Goal: Check status

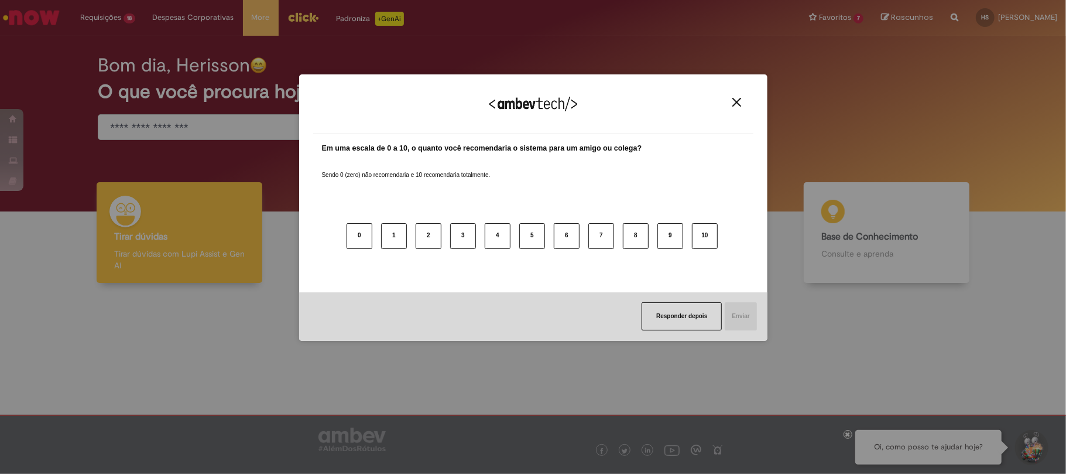
drag, startPoint x: 733, startPoint y: 104, endPoint x: 499, endPoint y: 42, distance: 241.7
click at [734, 104] on img "Close" at bounding box center [737, 102] width 9 height 9
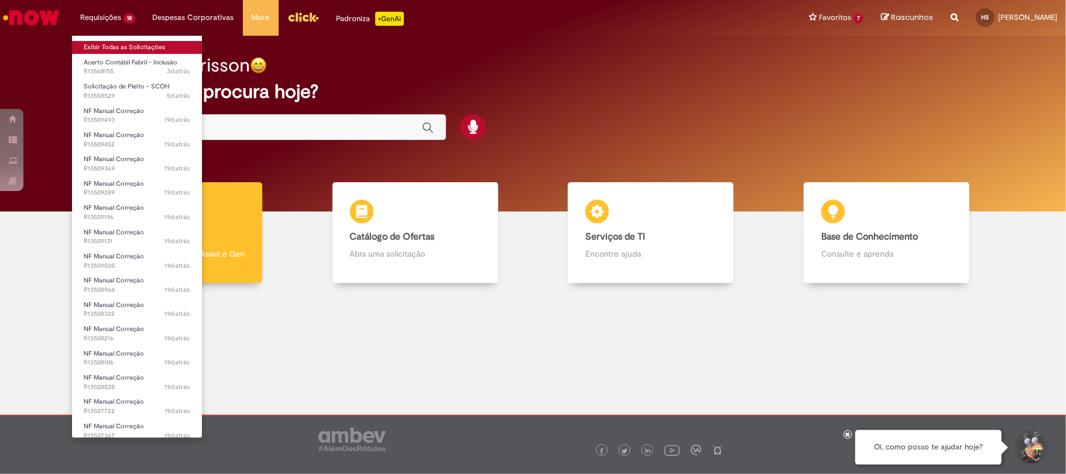
click at [122, 45] on link "Exibir Todas as Solicitações" at bounding box center [137, 47] width 130 height 13
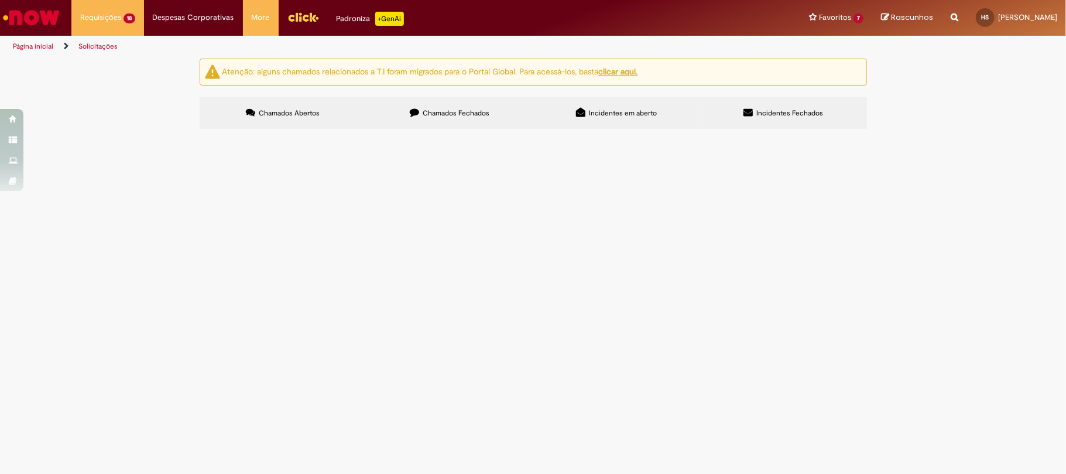
click at [0, 0] on span "Acerto Contábil Fabril - Inclusão" at bounding box center [0, 0] width 0 height 0
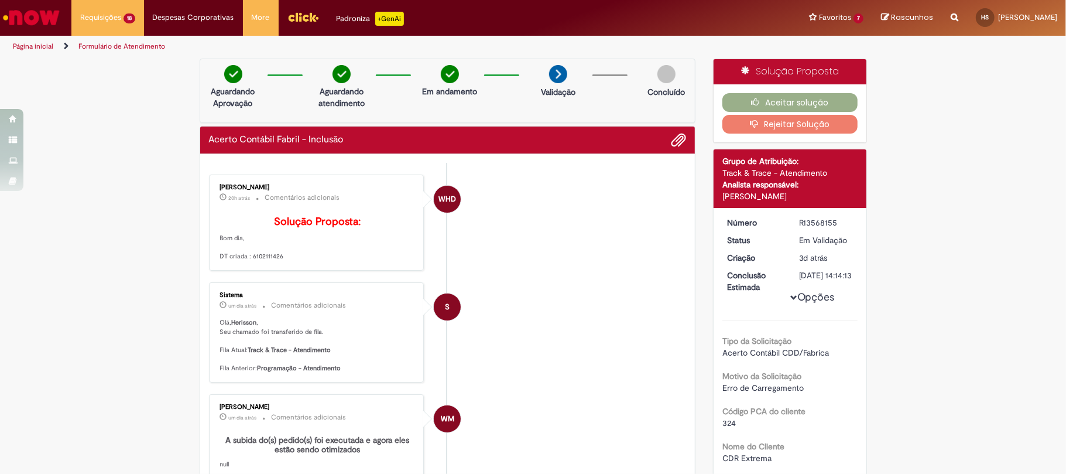
scroll to position [78, 0]
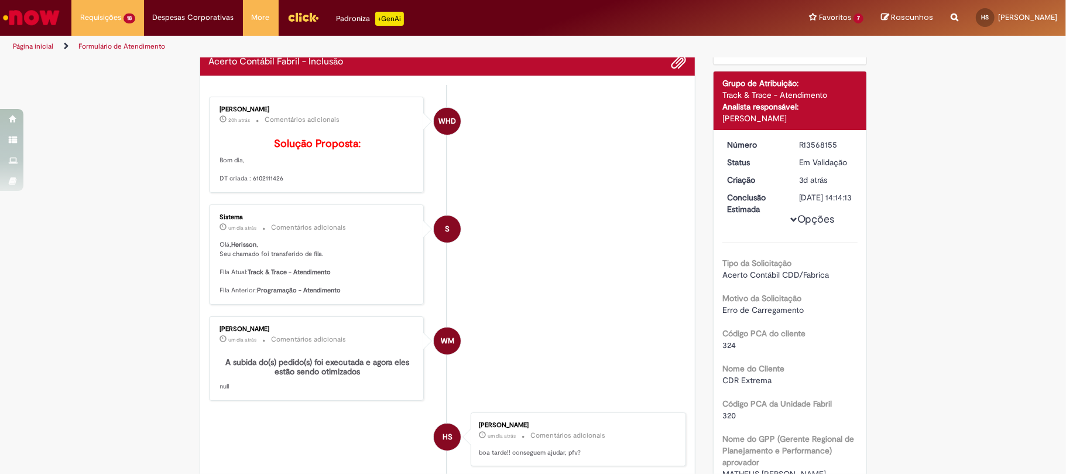
drag, startPoint x: 246, startPoint y: 197, endPoint x: 276, endPoint y: 197, distance: 30.4
click at [276, 183] on p "Solução Proposta: Bom dia, DT criada : 6102111426" at bounding box center [317, 160] width 195 height 45
copy p "6102111426"
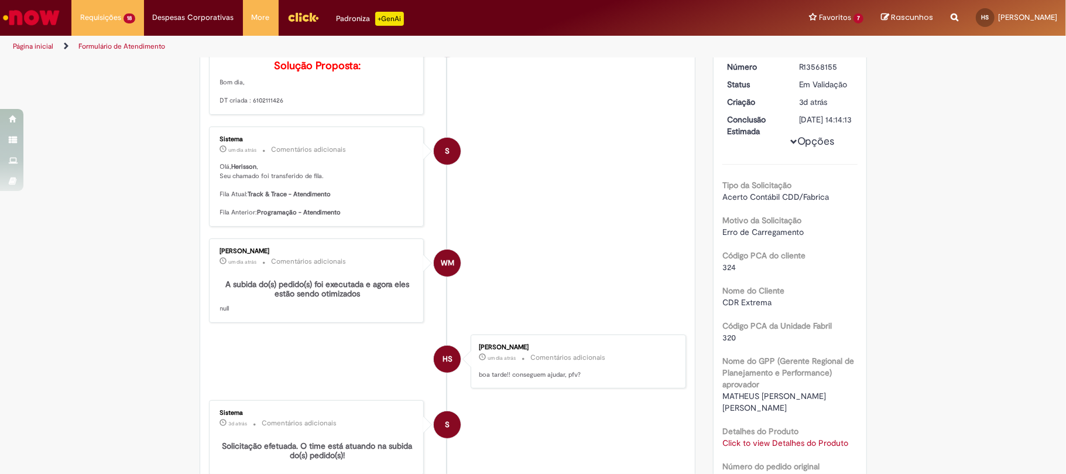
scroll to position [0, 0]
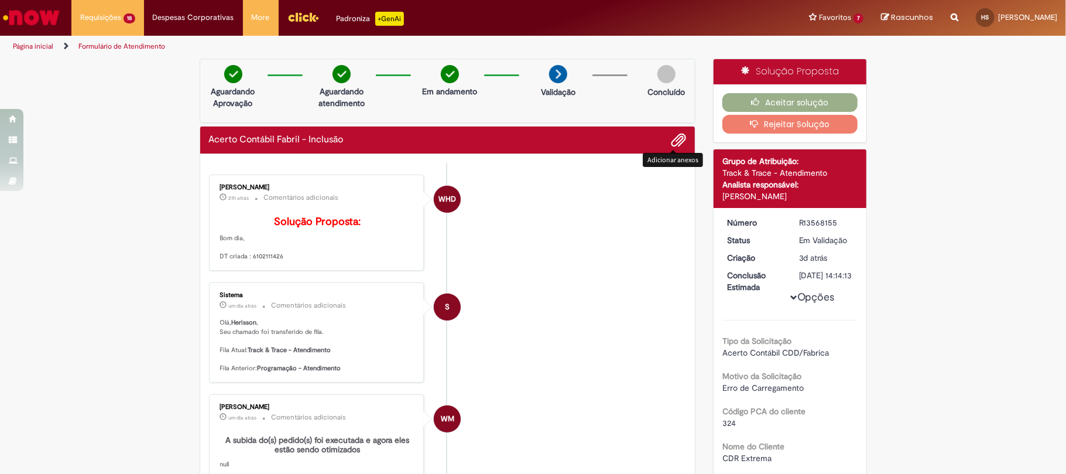
click at [672, 139] on span "Adicionar anexos" at bounding box center [679, 141] width 14 height 14
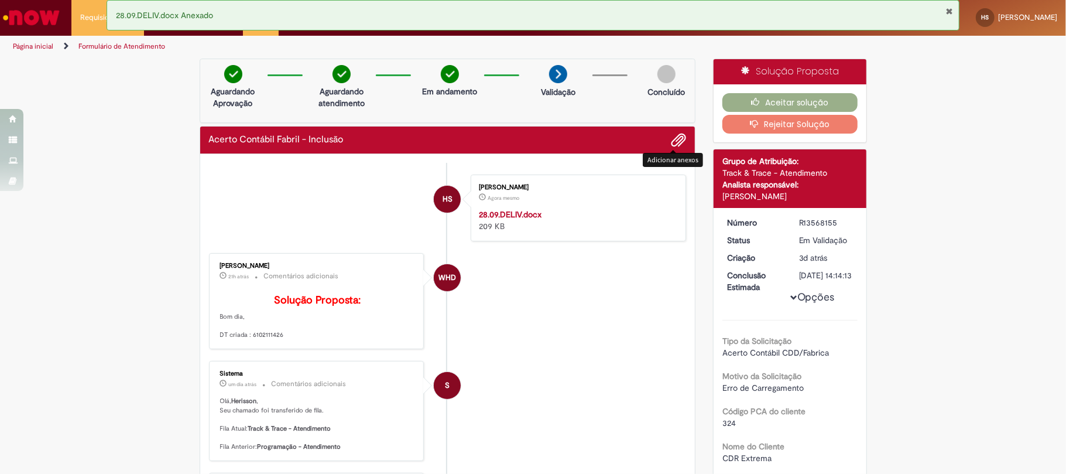
click at [555, 148] on div "Acerto Contábil Fabril - Inclusão" at bounding box center [448, 139] width 478 height 15
click at [557, 139] on div "Acerto Contábil Fabril - Inclusão" at bounding box center [448, 139] width 478 height 15
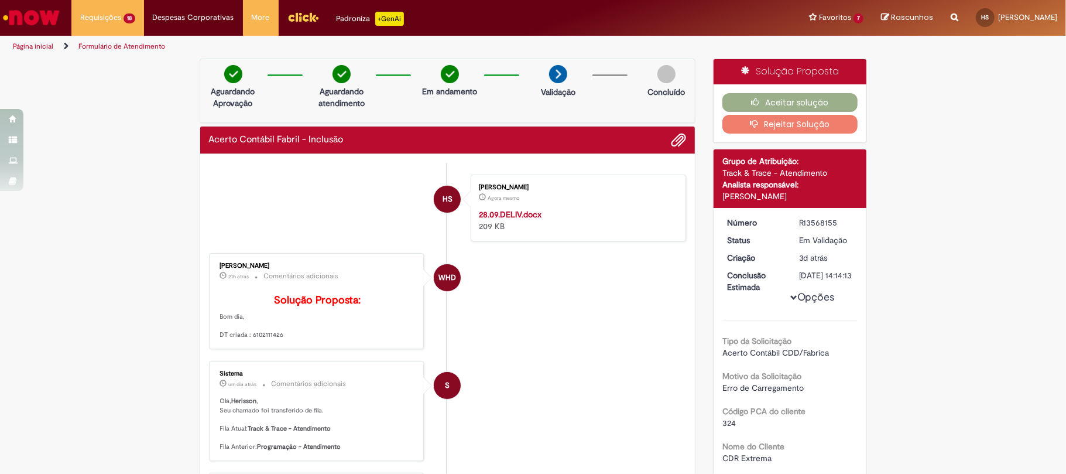
click at [560, 146] on div "Acerto Contábil Fabril - Inclusão" at bounding box center [448, 139] width 478 height 15
click at [543, 152] on div "Acerto Contábil Fabril - Inclusão" at bounding box center [447, 140] width 495 height 28
click at [542, 136] on div "Acerto Contábil Fabril - Inclusão" at bounding box center [448, 139] width 478 height 15
click at [532, 114] on div "Aguardando Aprovação Aguardando atendimento Em andamento Validação Concluído" at bounding box center [448, 91] width 497 height 64
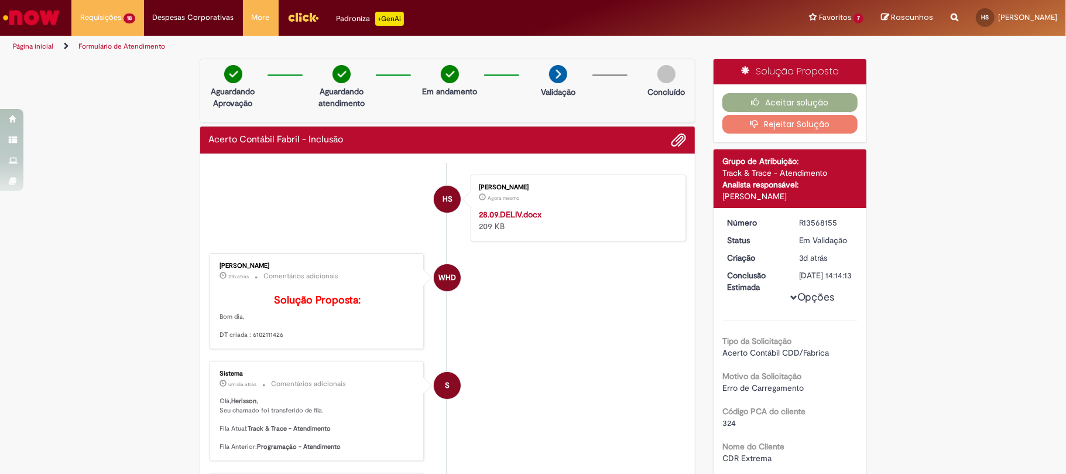
click at [513, 101] on div "Aguardando Aprovação Aguardando atendimento Em andamento Validação Concluído" at bounding box center [448, 91] width 497 height 64
click at [462, 107] on div "Aguardando Aprovação Aguardando atendimento Em andamento Validação Concluído" at bounding box center [448, 91] width 497 height 64
click at [499, 102] on div "Aguardando Aprovação Aguardando atendimento Em andamento Validação Concluído" at bounding box center [448, 91] width 497 height 64
click at [447, 71] on img at bounding box center [450, 74] width 18 height 18
click at [672, 138] on span "Adicionar anexos" at bounding box center [679, 141] width 14 height 14
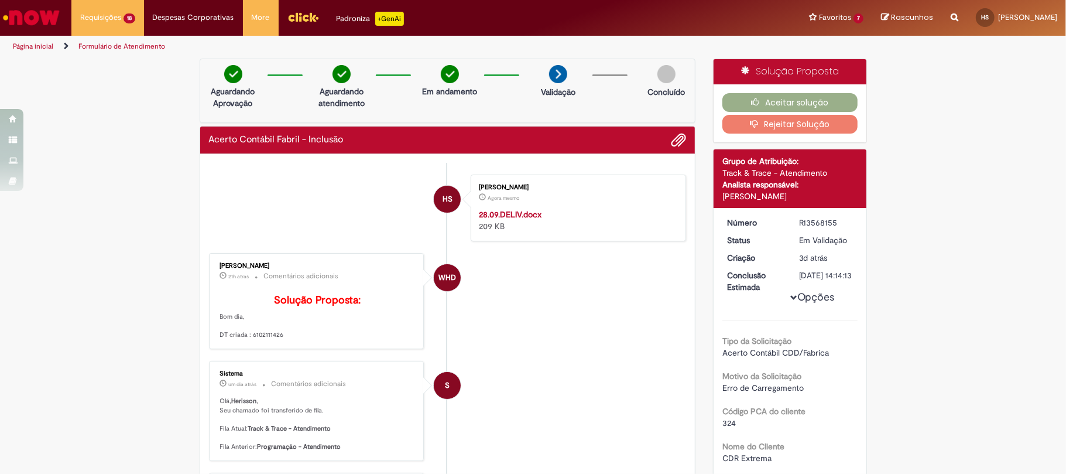
click at [434, 153] on div "Acerto Contábil Fabril - Inclusão" at bounding box center [447, 140] width 495 height 28
drag, startPoint x: 392, startPoint y: 162, endPoint x: 392, endPoint y: 171, distance: 8.8
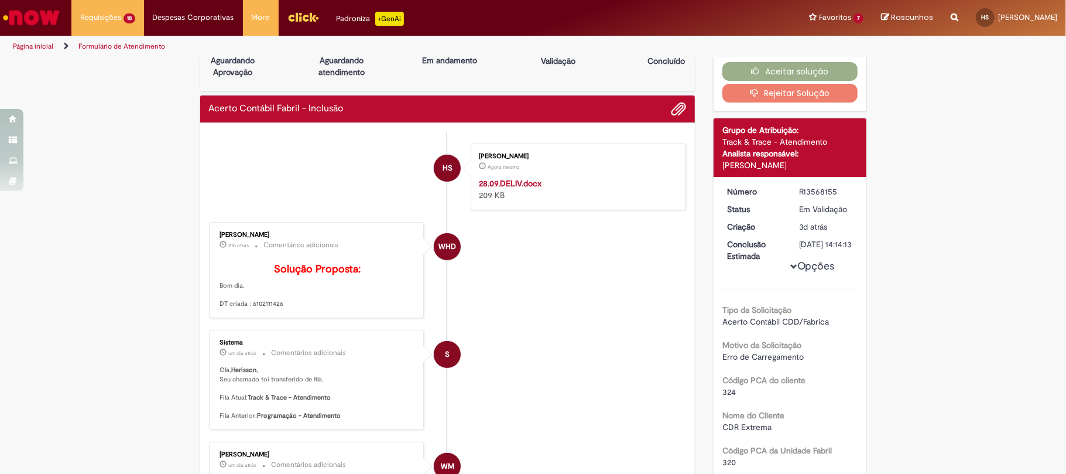
scroll to position [31, 0]
click at [395, 164] on li "[PERSON_NAME] Dos [PERSON_NAME] Agora mesmo Agora mesmo 28.09.DELIV.docx 209 KB" at bounding box center [448, 176] width 478 height 67
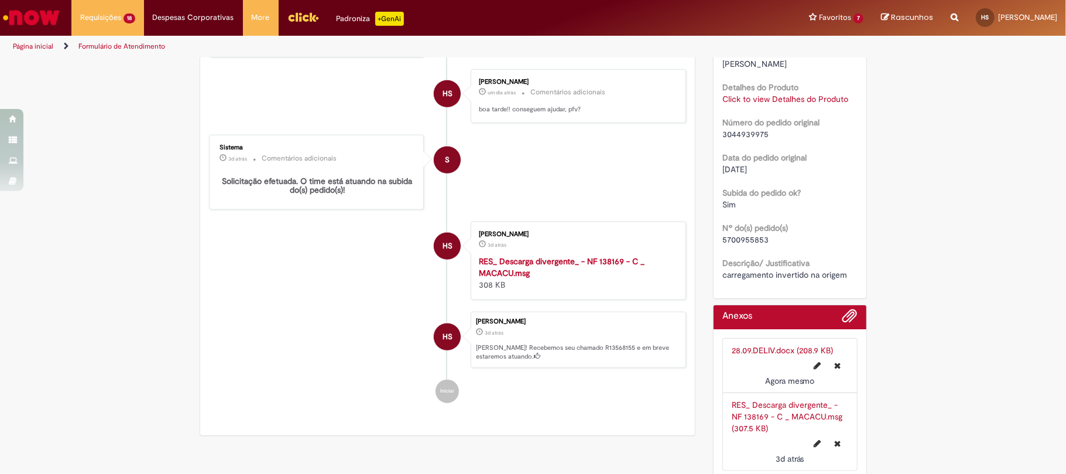
scroll to position [613, 0]
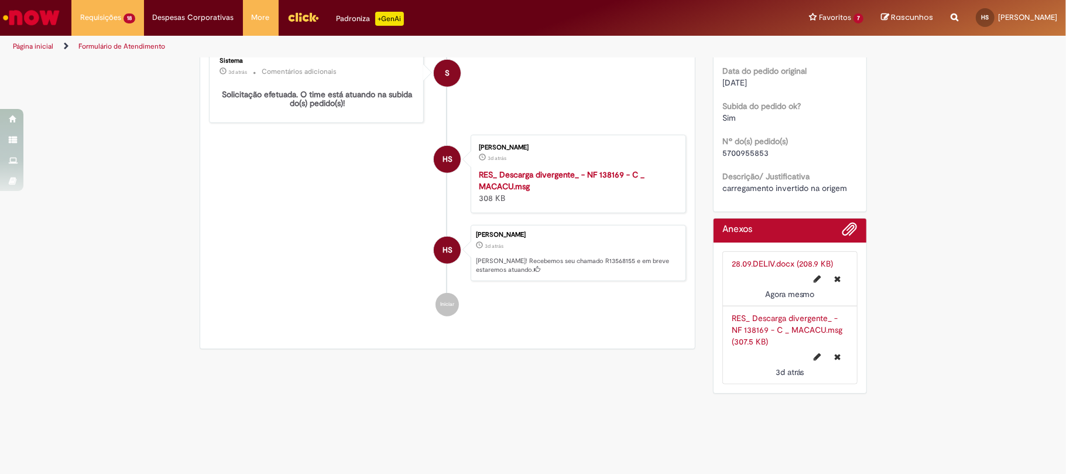
click at [440, 312] on div "HS" at bounding box center [447, 353] width 29 height 239
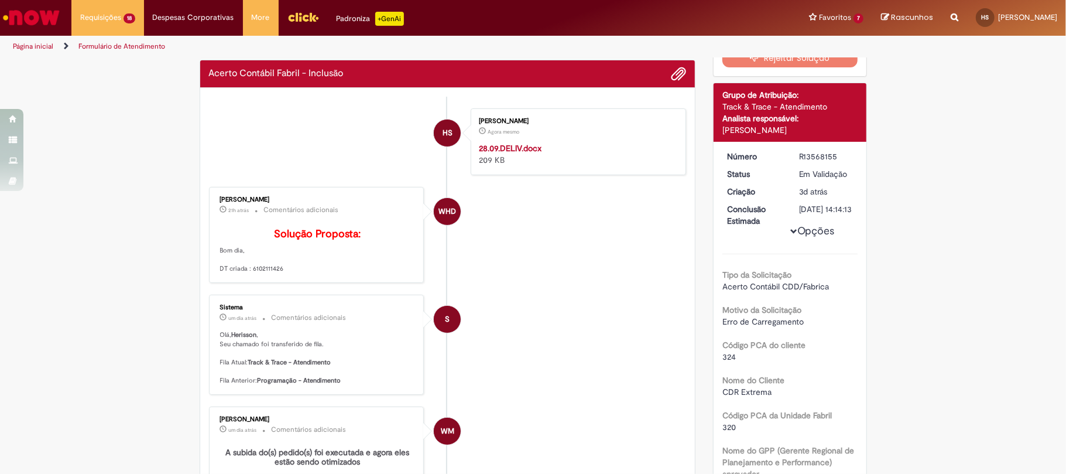
scroll to position [0, 0]
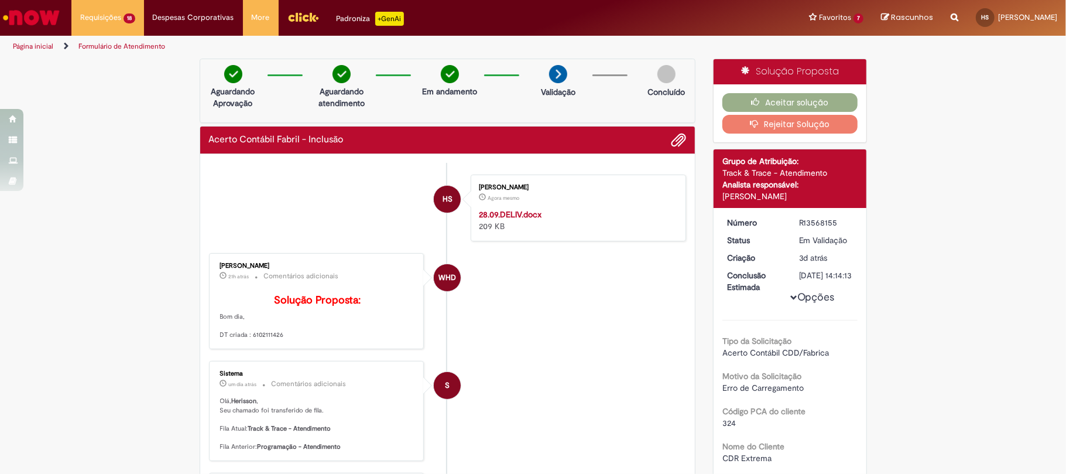
click at [684, 139] on div "Acerto Contábil Fabril - Inclusão" at bounding box center [447, 140] width 495 height 28
click at [671, 135] on button "Adicionar anexos" at bounding box center [678, 139] width 15 height 15
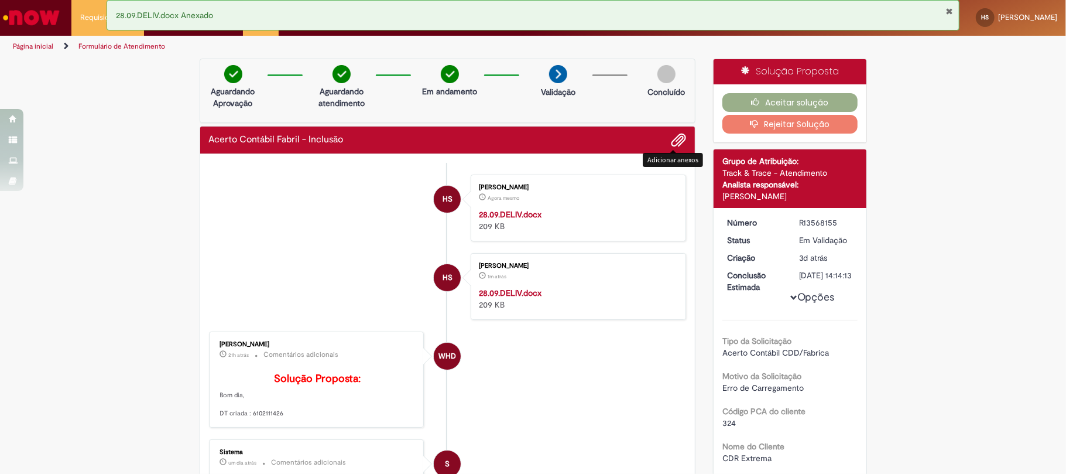
drag, startPoint x: 572, startPoint y: 200, endPoint x: 581, endPoint y: 203, distance: 9.8
click at [577, 203] on p "Agora mesmo Agora mesmo" at bounding box center [576, 197] width 195 height 12
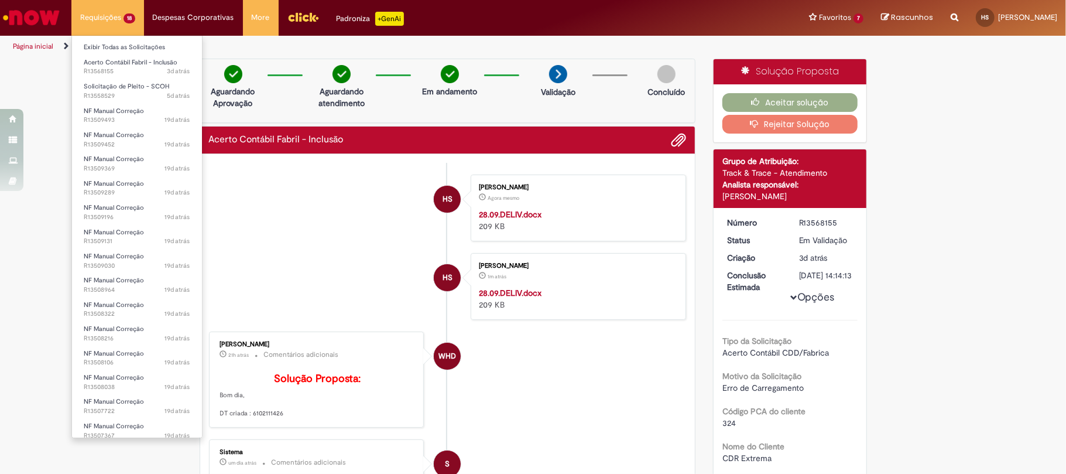
click at [115, 15] on li "Requisições 18 Exibir Todas as Solicitações Acerto Contábil Fabril - Inclusão 3…" at bounding box center [107, 17] width 73 height 35
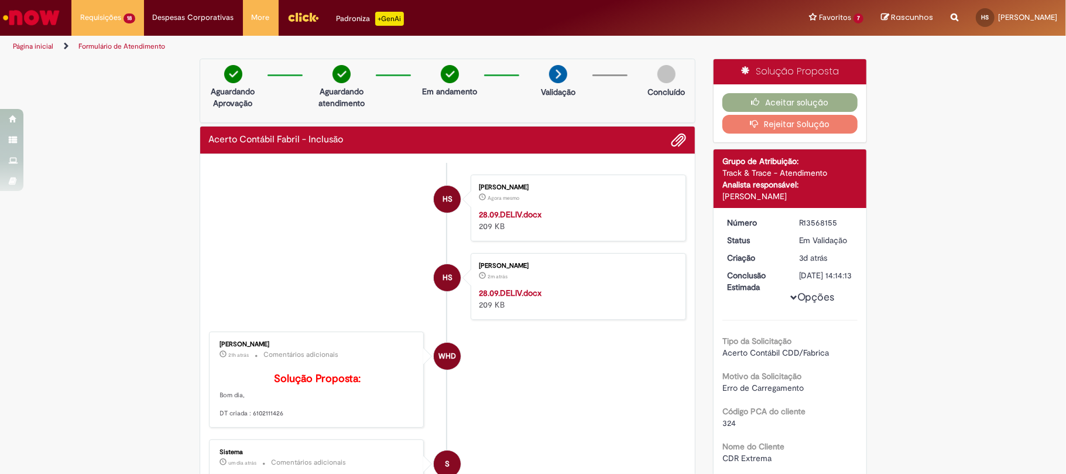
drag, startPoint x: 461, startPoint y: 143, endPoint x: 467, endPoint y: 148, distance: 6.7
click at [467, 148] on div "Acerto Contábil Fabril - Inclusão" at bounding box center [448, 139] width 478 height 15
click at [481, 109] on div "Aguardando Aprovação Aguardando atendimento Em andamento Validação Concluído" at bounding box center [448, 91] width 497 height 64
click at [483, 110] on div "Aguardando Aprovação Aguardando atendimento Em andamento Validação Concluído" at bounding box center [448, 91] width 497 height 64
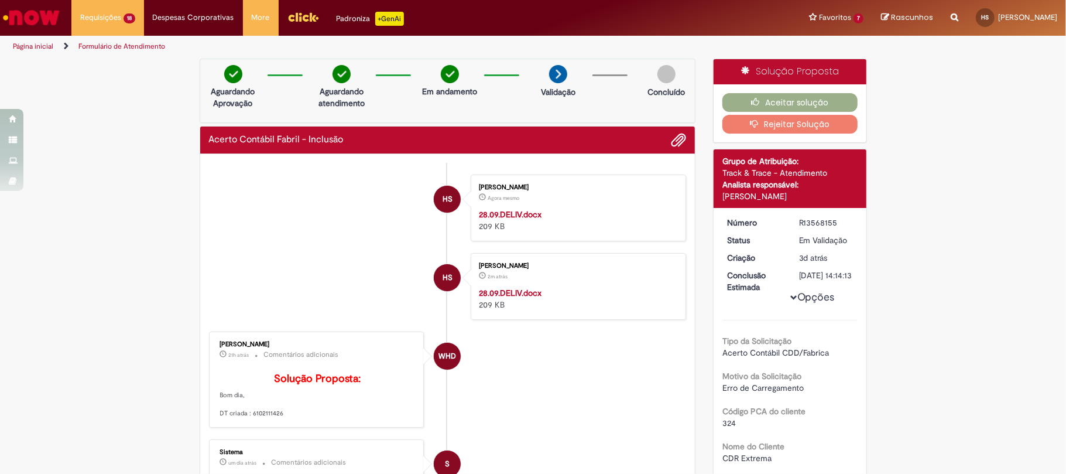
drag, startPoint x: 415, startPoint y: 138, endPoint x: 395, endPoint y: 146, distance: 21.3
click at [412, 142] on div "Acerto Contábil Fabril - Inclusão" at bounding box center [448, 139] width 478 height 15
drag, startPoint x: 386, startPoint y: 150, endPoint x: 345, endPoint y: 145, distance: 41.8
click at [373, 148] on div "Acerto Contábil Fabril - Inclusão" at bounding box center [447, 140] width 495 height 28
click at [345, 146] on div "Acerto Contábil Fabril - Inclusão" at bounding box center [448, 139] width 478 height 15
